Goal: Task Accomplishment & Management: Complete application form

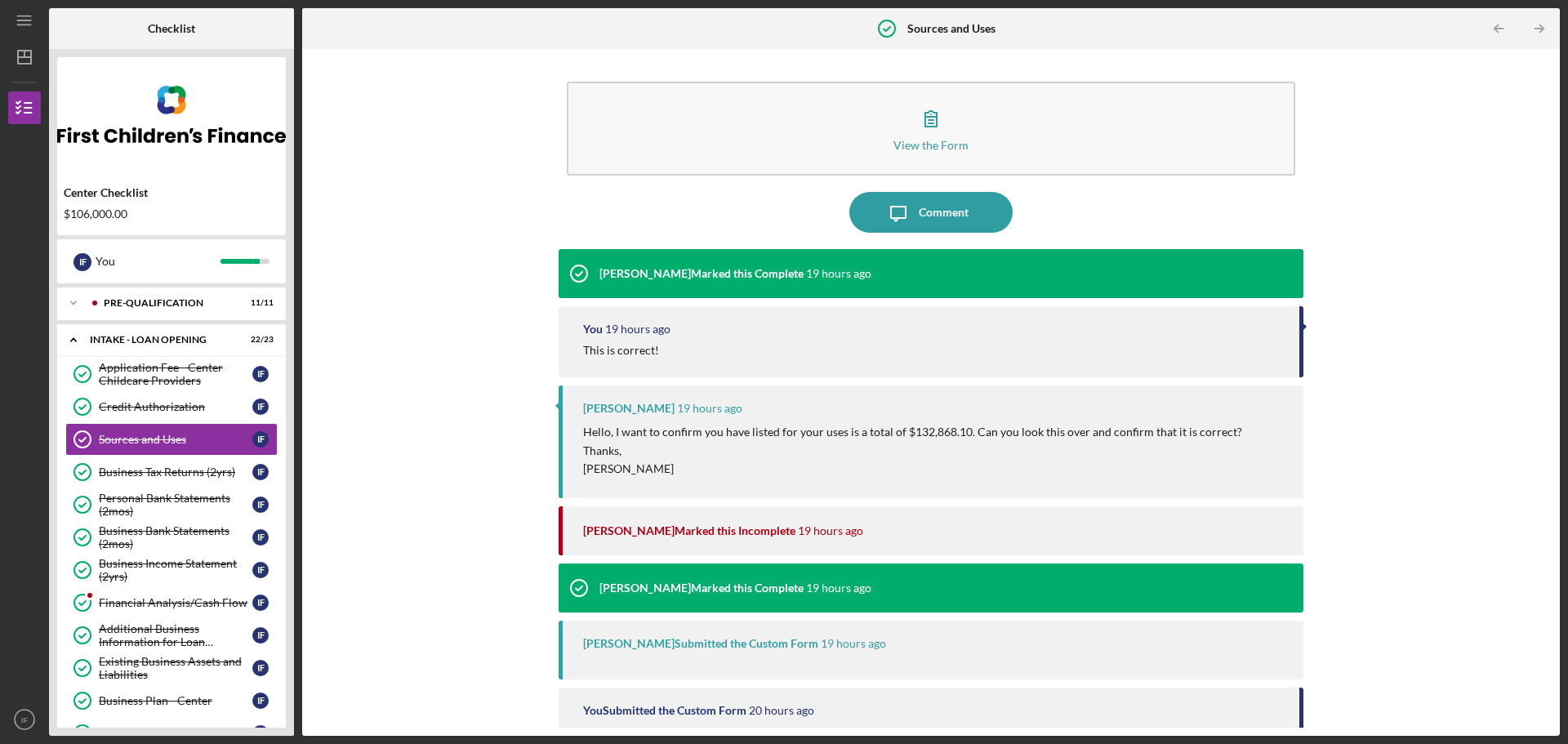
scroll to position [68, 0]
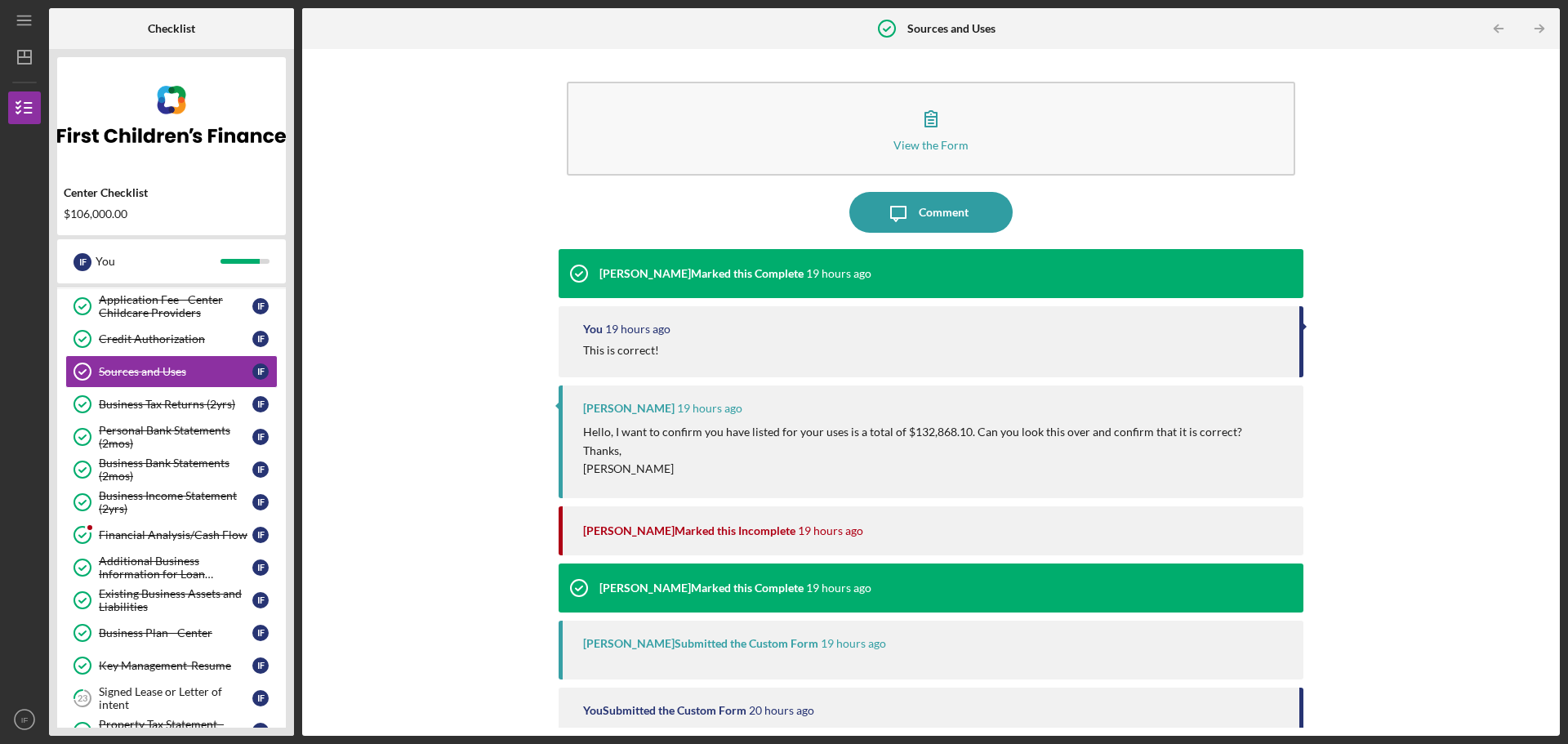
click at [804, 335] on div "You 19 hours ago" at bounding box center [932, 329] width 699 height 13
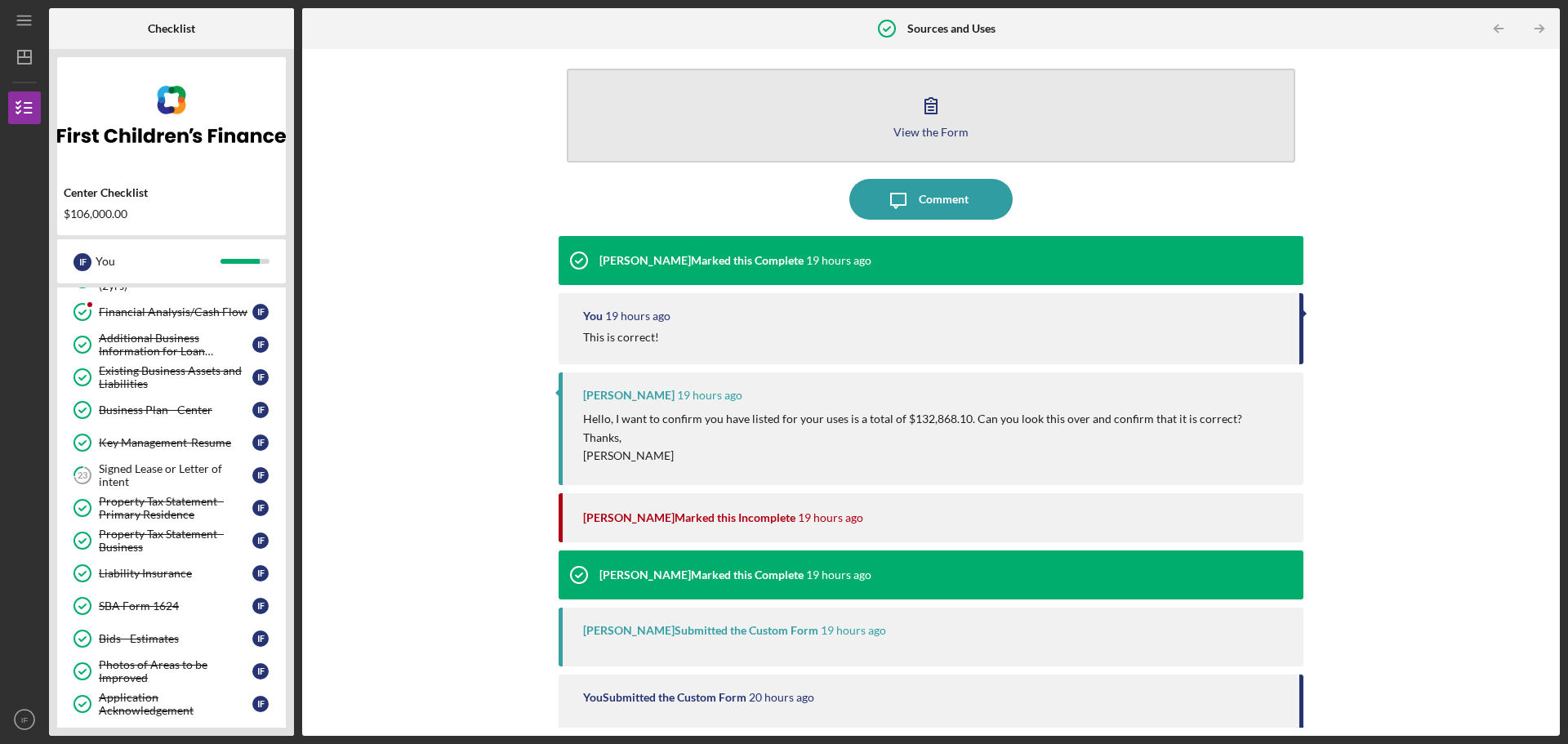
scroll to position [0, 0]
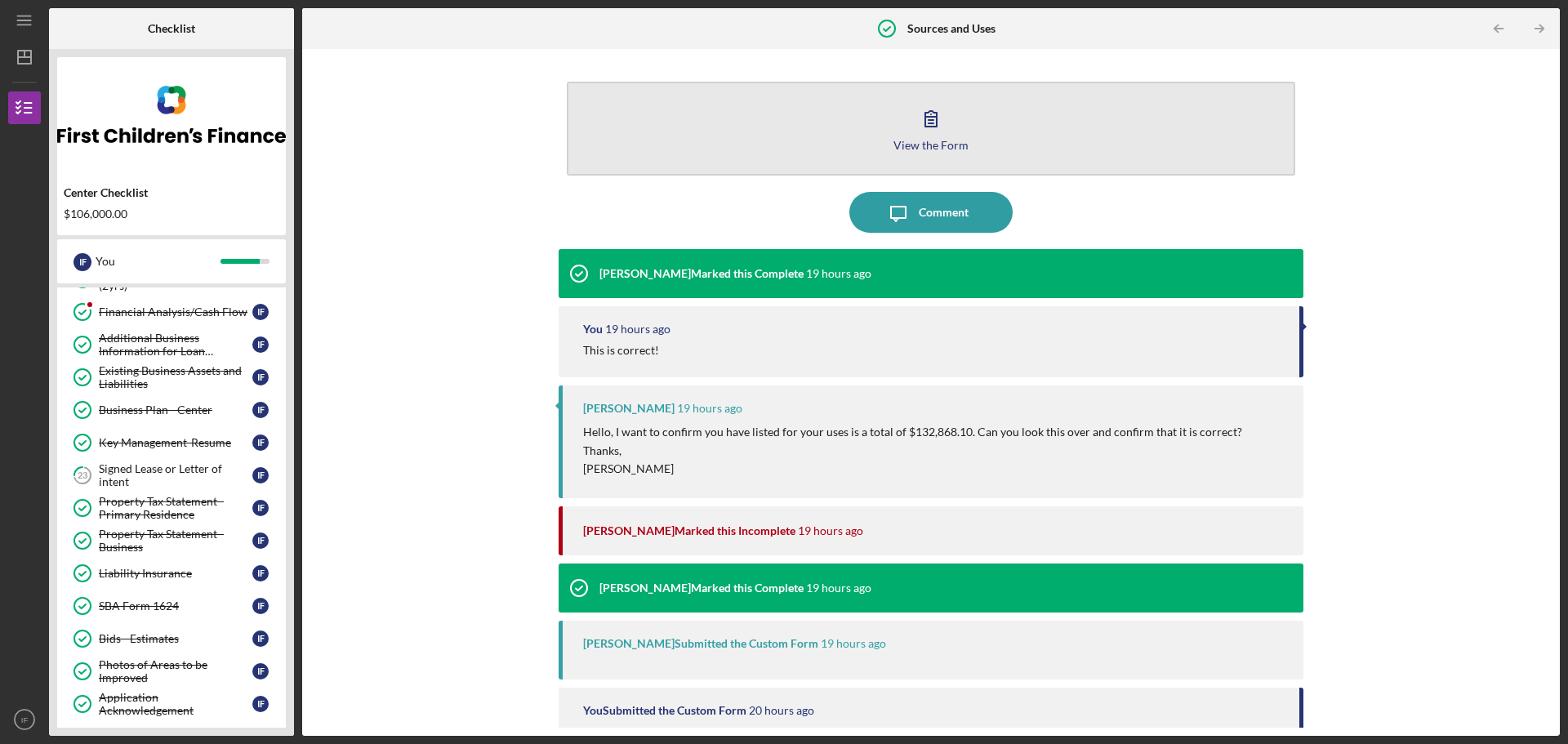
click at [888, 133] on button "View the Form Form" at bounding box center [931, 128] width 728 height 94
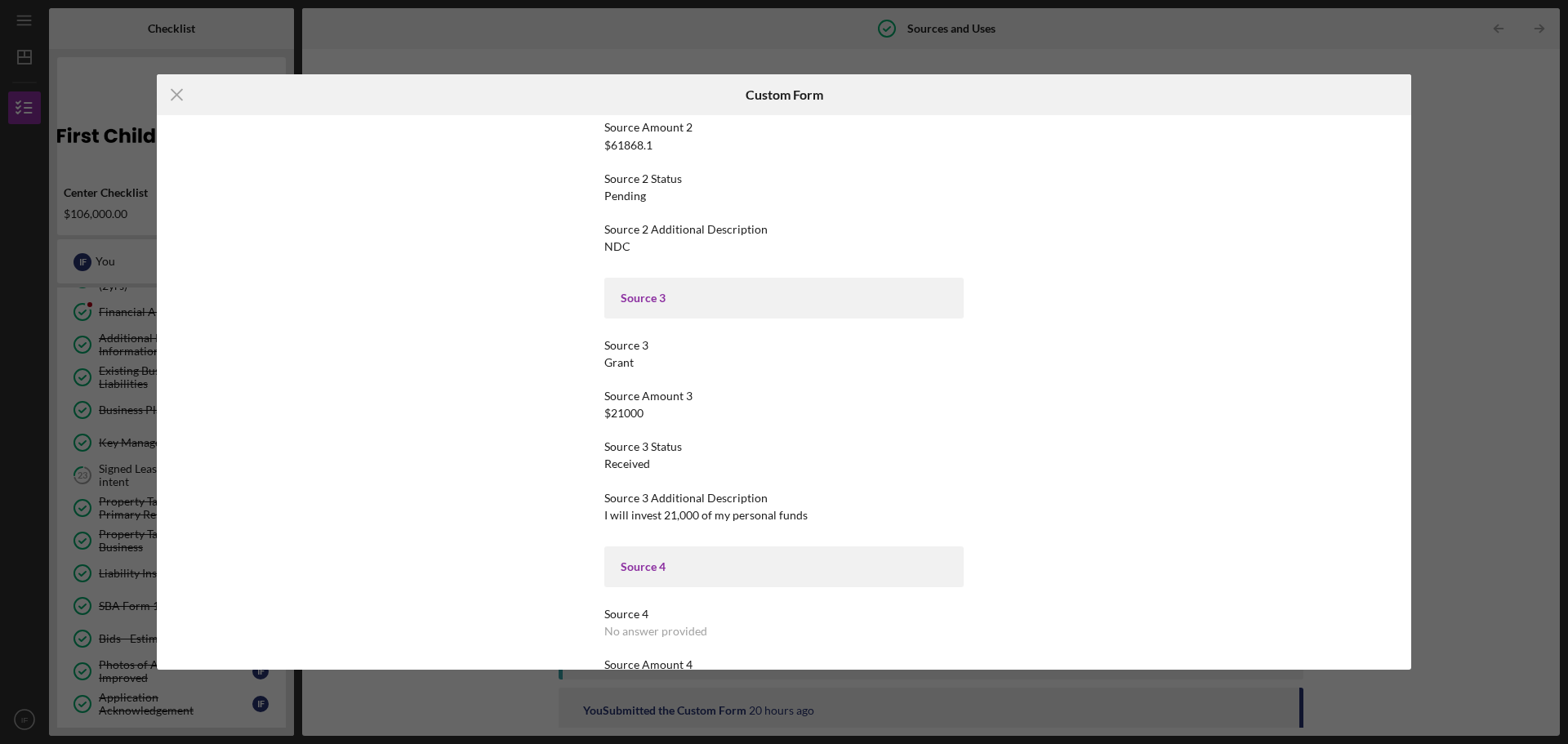
scroll to position [532, 0]
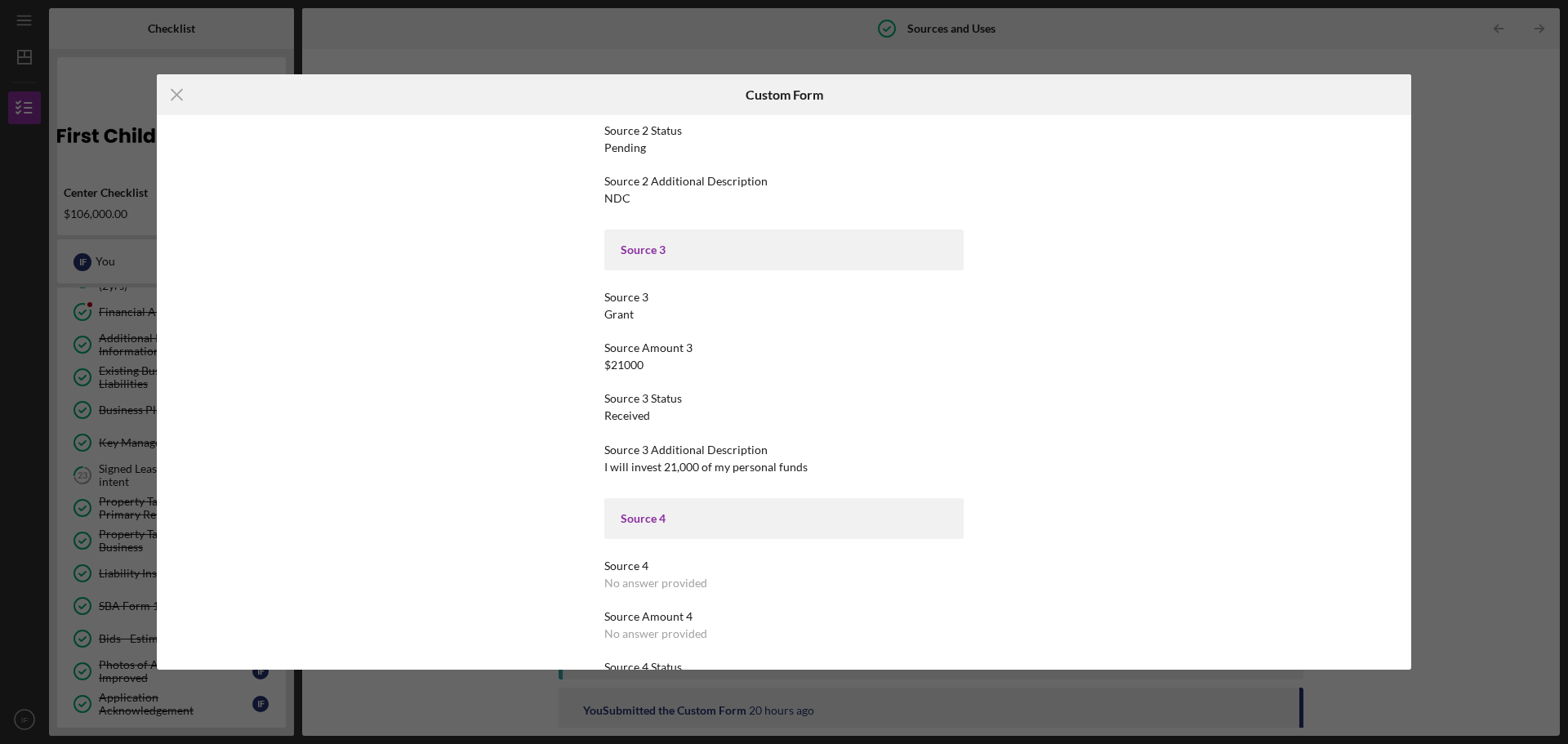
click at [658, 45] on div "Icon/Menu Close Custom Form This form is no longer editable because the checkli…" at bounding box center [784, 372] width 1568 height 744
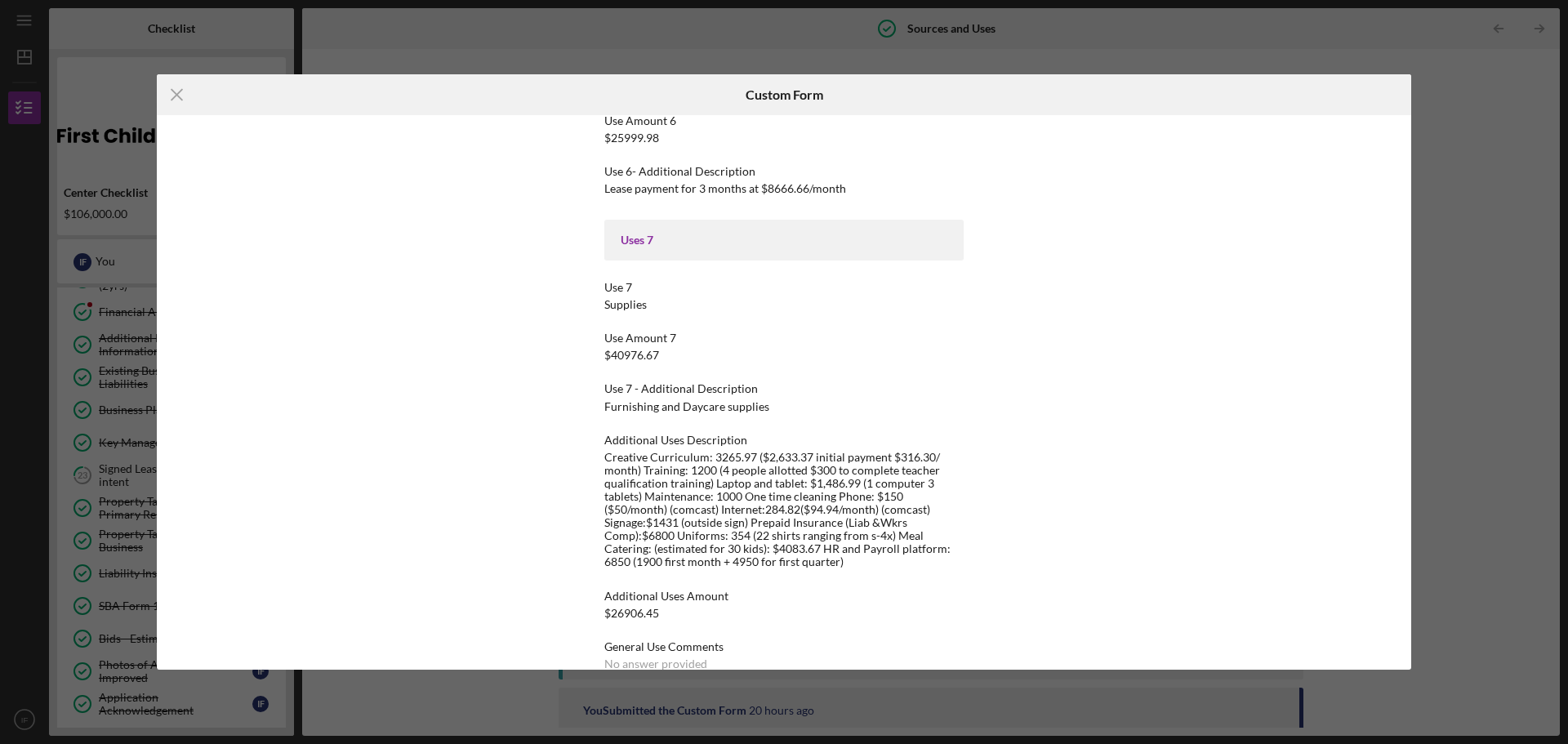
scroll to position [2654, 0]
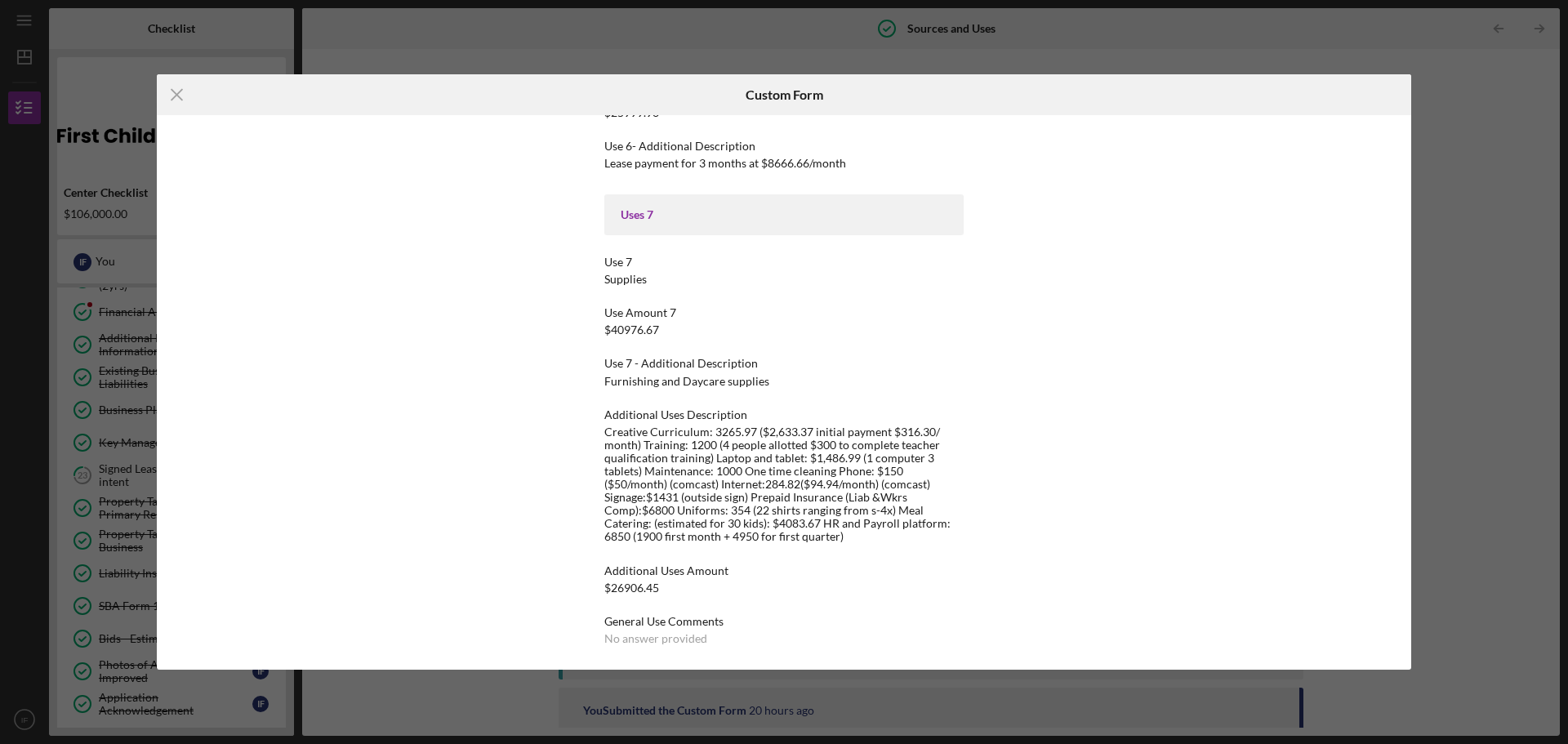
click at [501, 680] on div "Icon/Menu Close Custom Form This form is no longer editable because the checkli…" at bounding box center [784, 372] width 1568 height 744
click at [1074, 49] on div "Icon/Menu Close Custom Form This form is no longer editable because the checkli…" at bounding box center [784, 372] width 1568 height 744
click at [177, 87] on icon "Icon/Menu Close" at bounding box center [178, 95] width 41 height 41
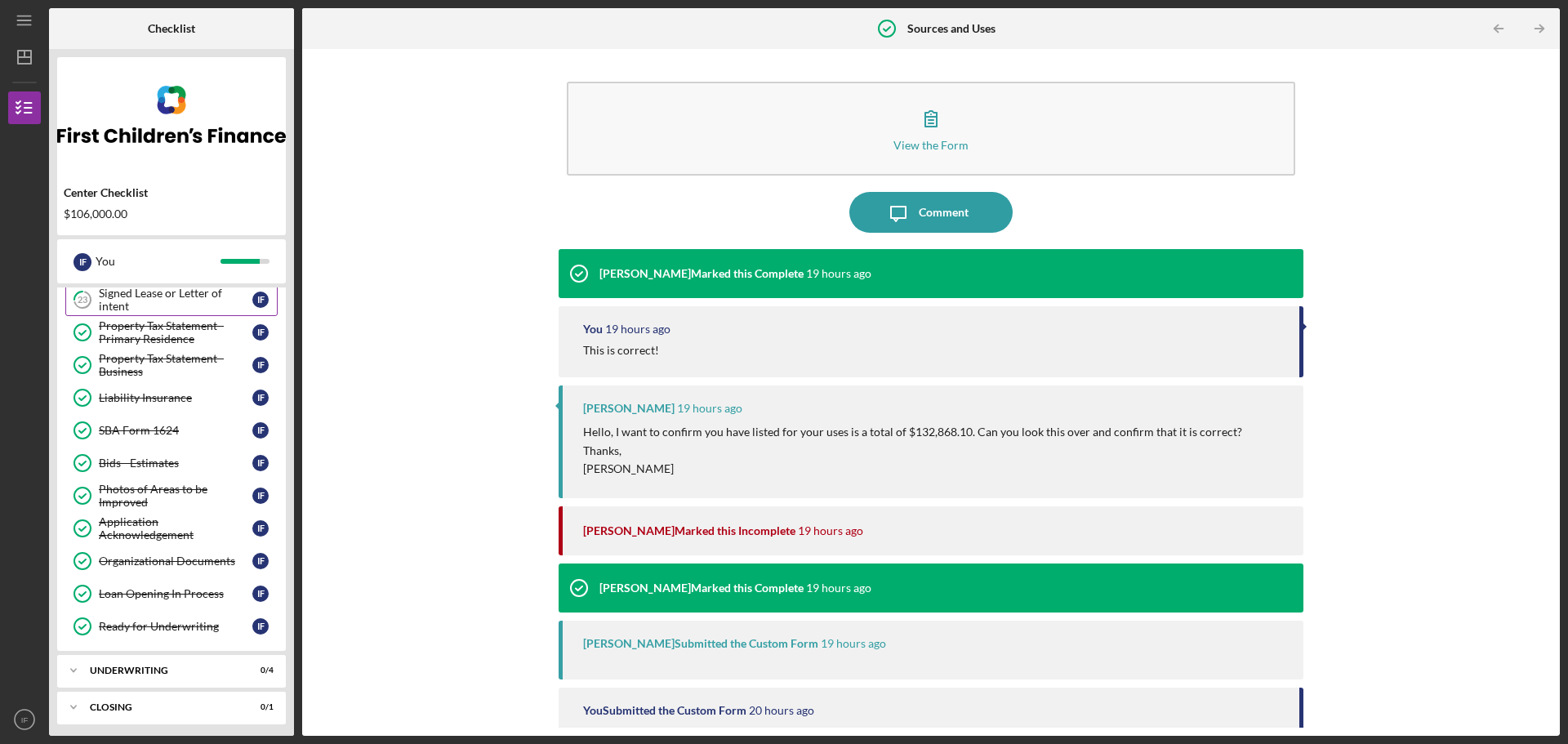
scroll to position [465, 0]
click at [100, 468] on div "Bids - Estimates" at bounding box center [175, 463] width 153 height 13
